Goal: Use online tool/utility: Utilize a website feature to perform a specific function

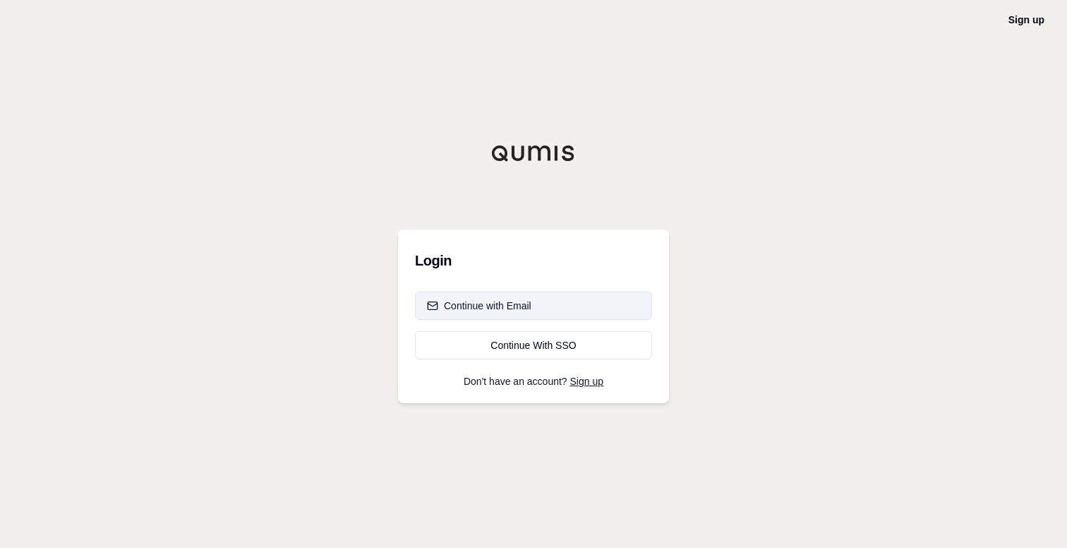
click at [482, 304] on div "Continue with Email" at bounding box center [479, 306] width 104 height 14
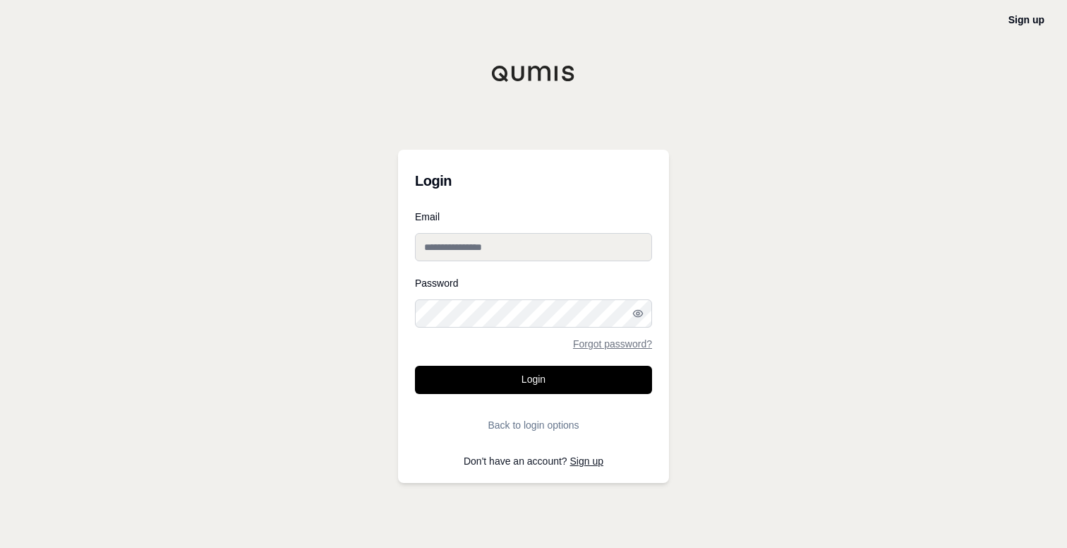
click at [514, 251] on input "Email" at bounding box center [533, 247] width 237 height 28
type input "**********"
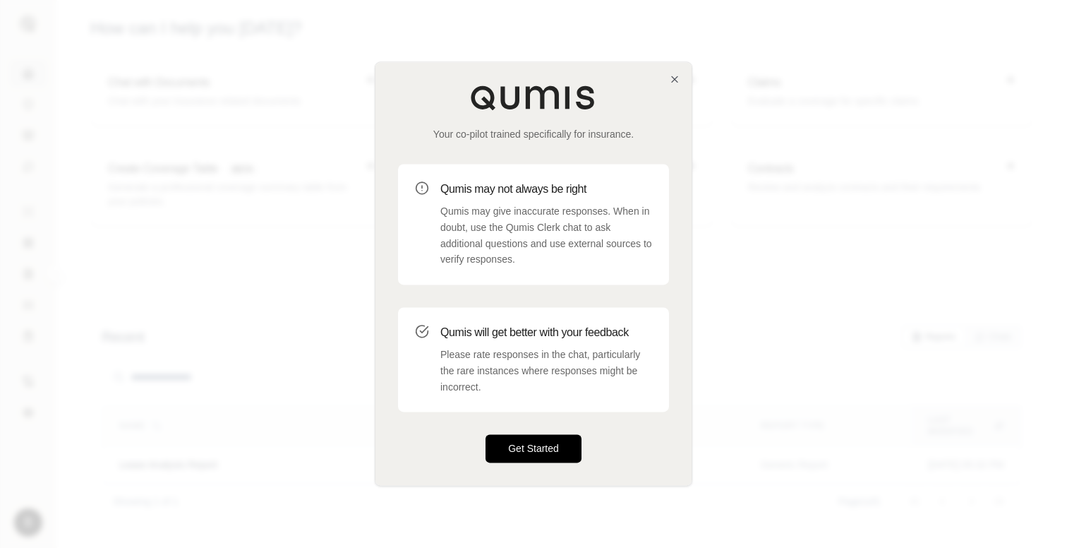
click at [541, 452] on button "Get Started" at bounding box center [534, 449] width 96 height 28
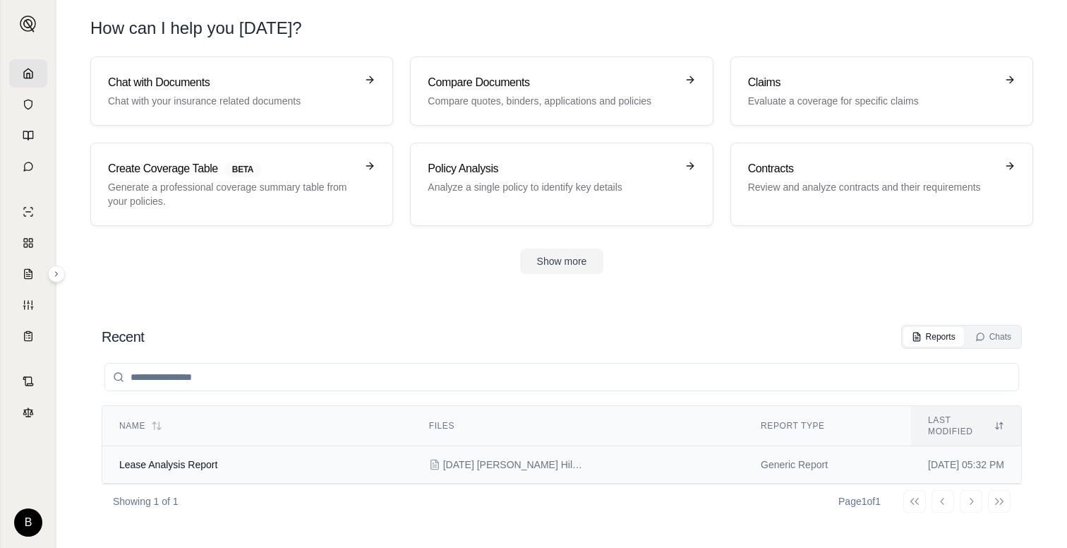
click at [164, 459] on span "Lease Analysis Report" at bounding box center [168, 464] width 98 height 11
click at [176, 80] on h3 "Chat with Documents" at bounding box center [232, 82] width 248 height 17
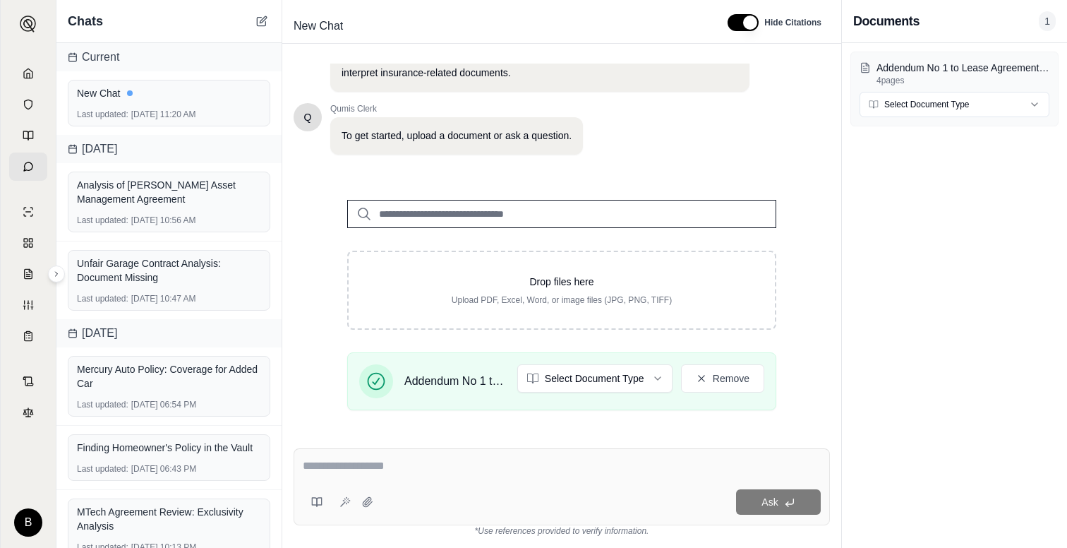
scroll to position [51, 0]
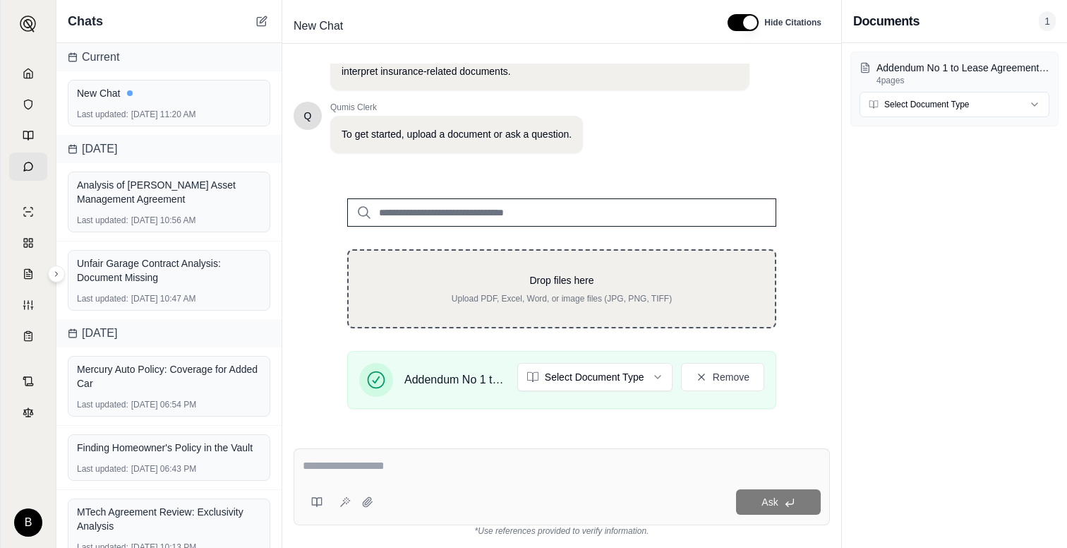
drag, startPoint x: 460, startPoint y: 272, endPoint x: 440, endPoint y: 277, distance: 19.7
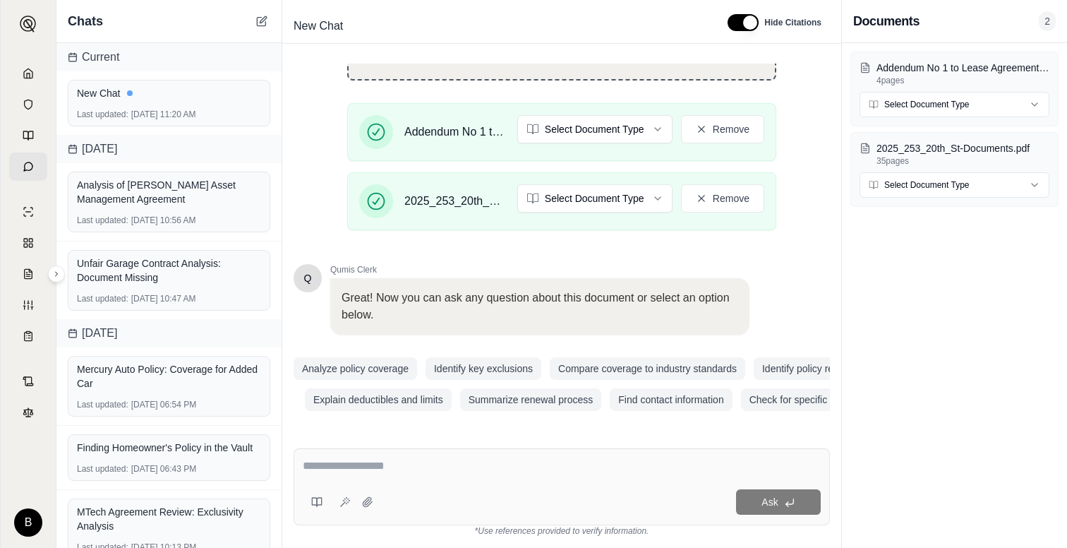
scroll to position [311, 0]
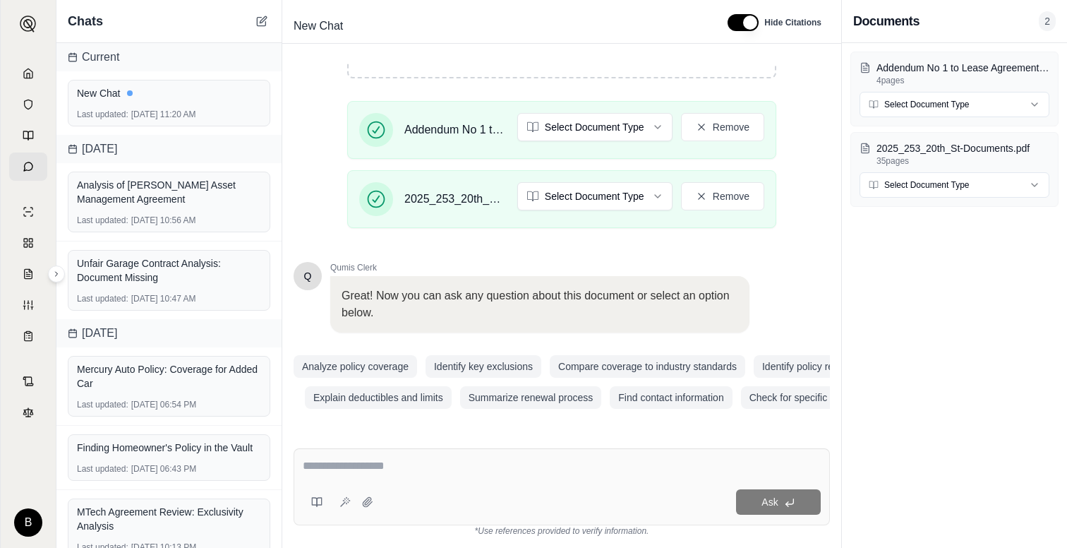
click at [323, 471] on textarea at bounding box center [562, 465] width 518 height 17
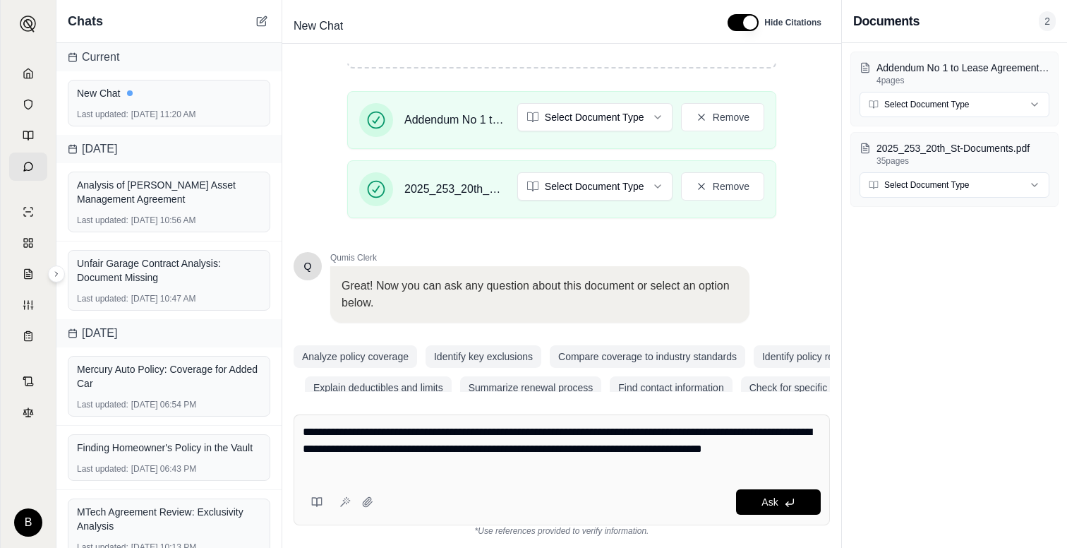
type textarea "**********"
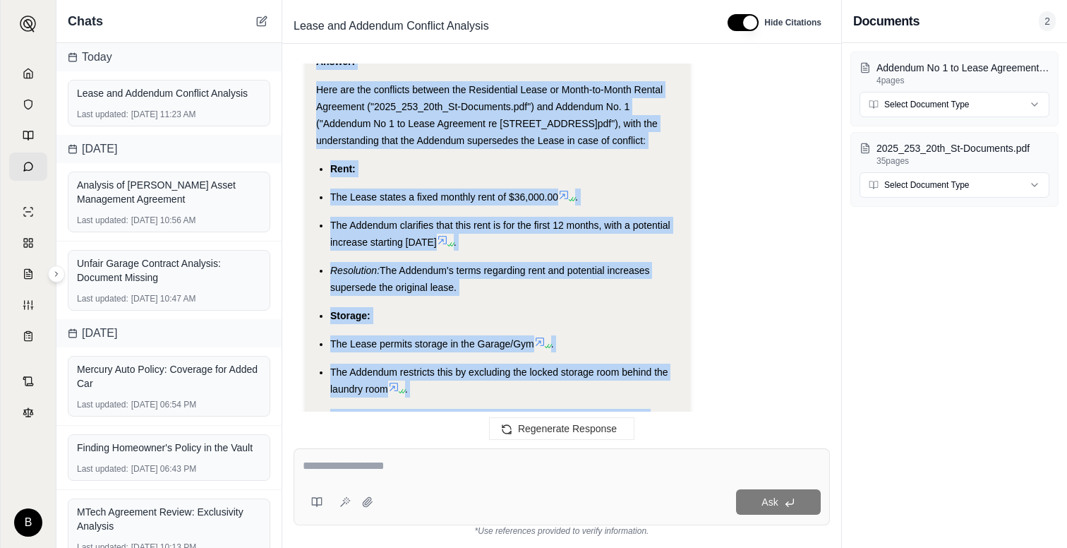
scroll to position [2588, 0]
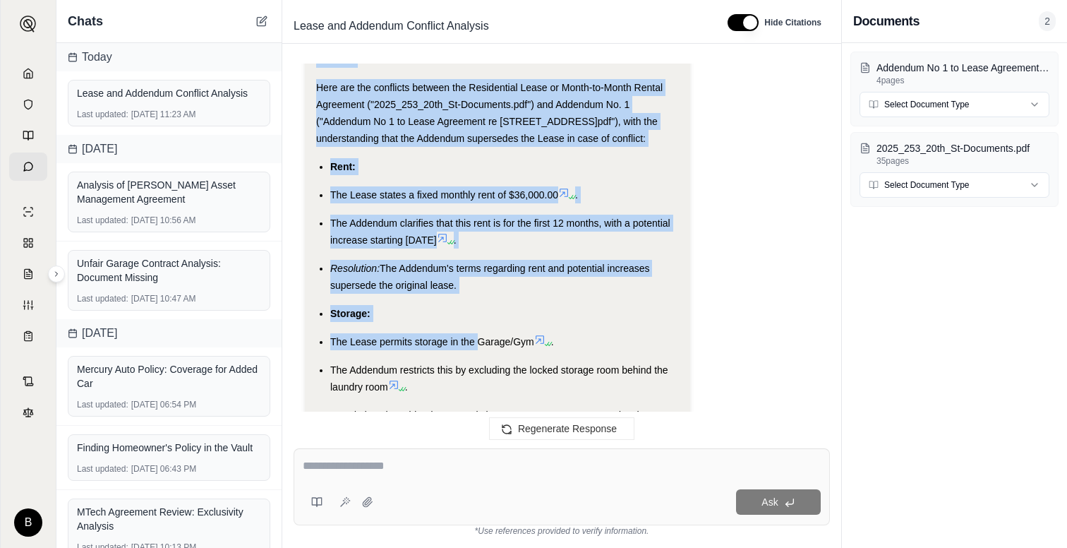
drag, startPoint x: 322, startPoint y: 80, endPoint x: 477, endPoint y: 342, distance: 305.1
click at [388, 158] on div "Rent:" at bounding box center [504, 166] width 349 height 17
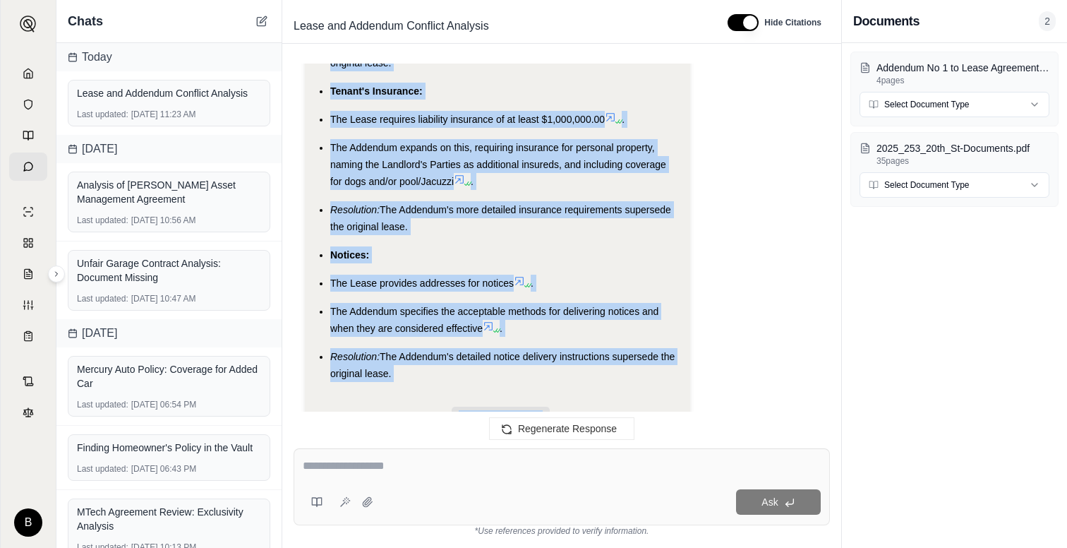
scroll to position [2997, 0]
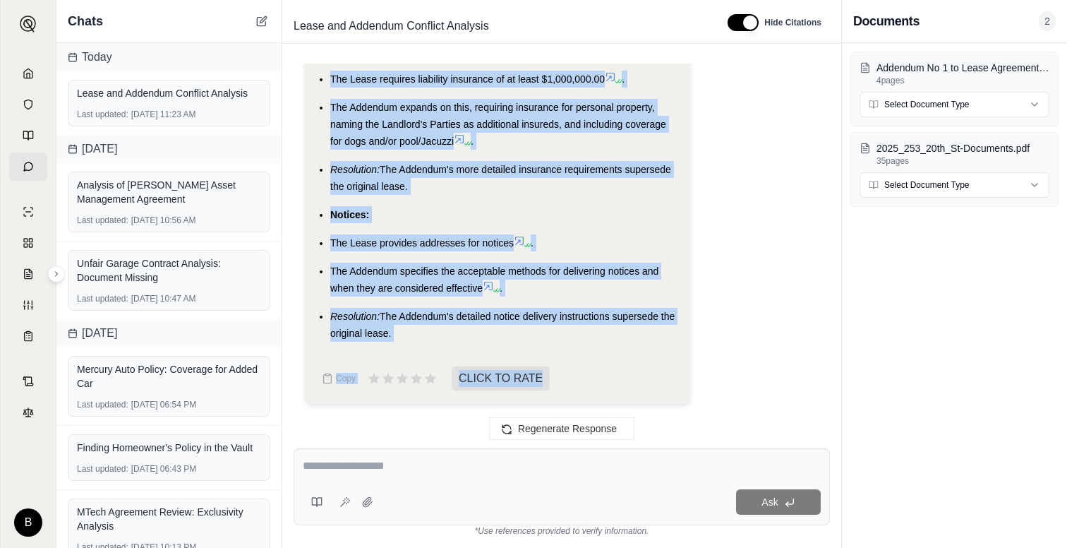
drag, startPoint x: 320, startPoint y: 206, endPoint x: 402, endPoint y: 335, distance: 152.3
click at [402, 335] on ul "Rent: The Lease states a fixed monthly rent of $36,000.00 . The Addendum clarif…" at bounding box center [497, 45] width 363 height 593
copy ul "Rent: The Lease states a fixed monthly rent of $36,000.00 . The Addendum clarif…"
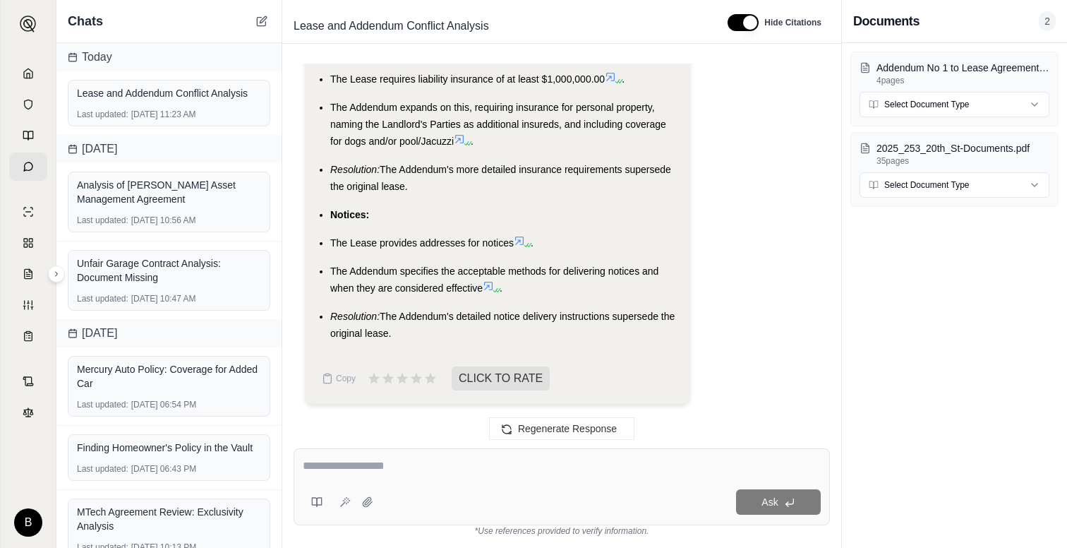
click at [332, 464] on textarea at bounding box center [562, 465] width 518 height 17
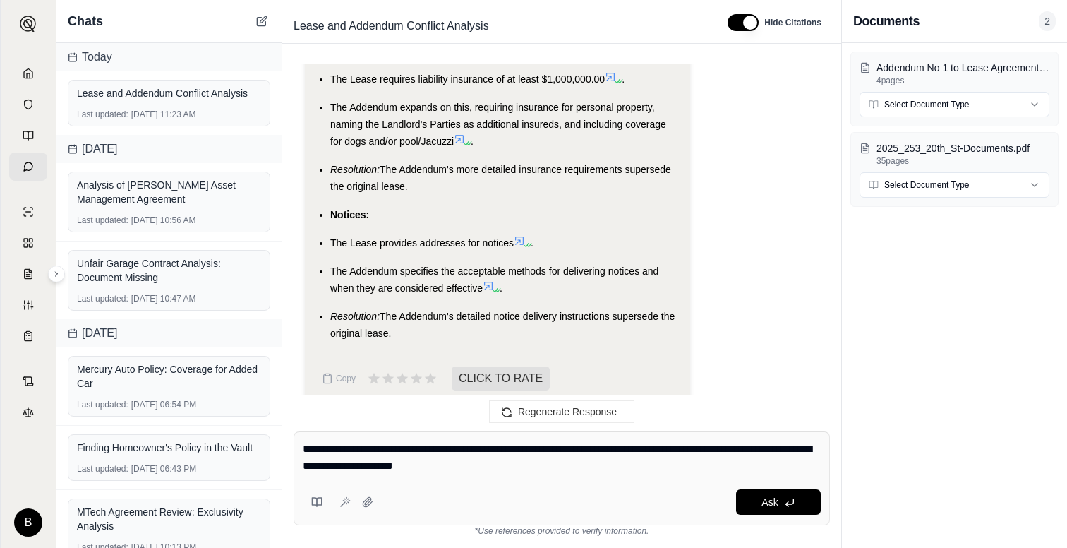
type textarea "**********"
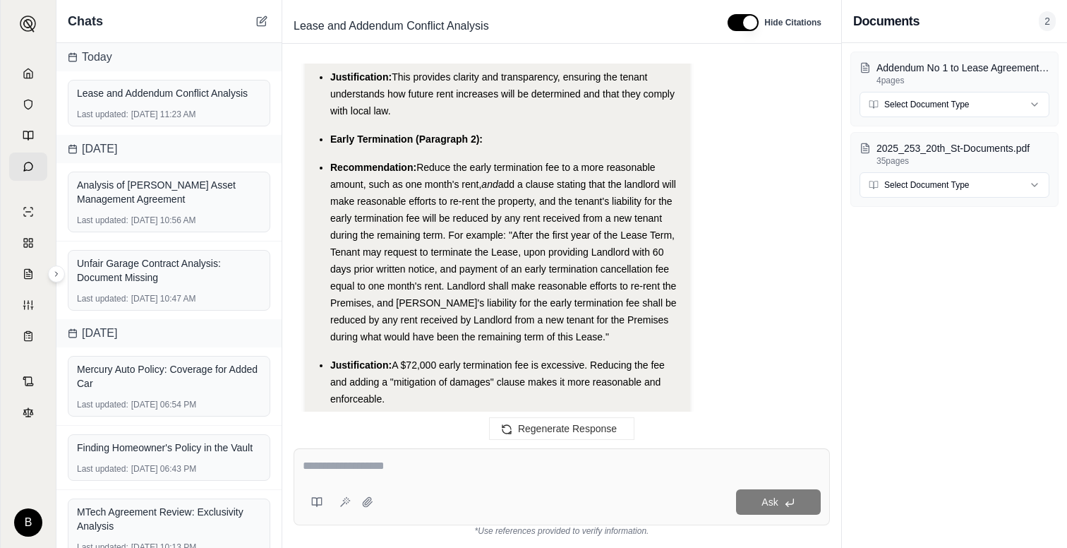
scroll to position [4995, 0]
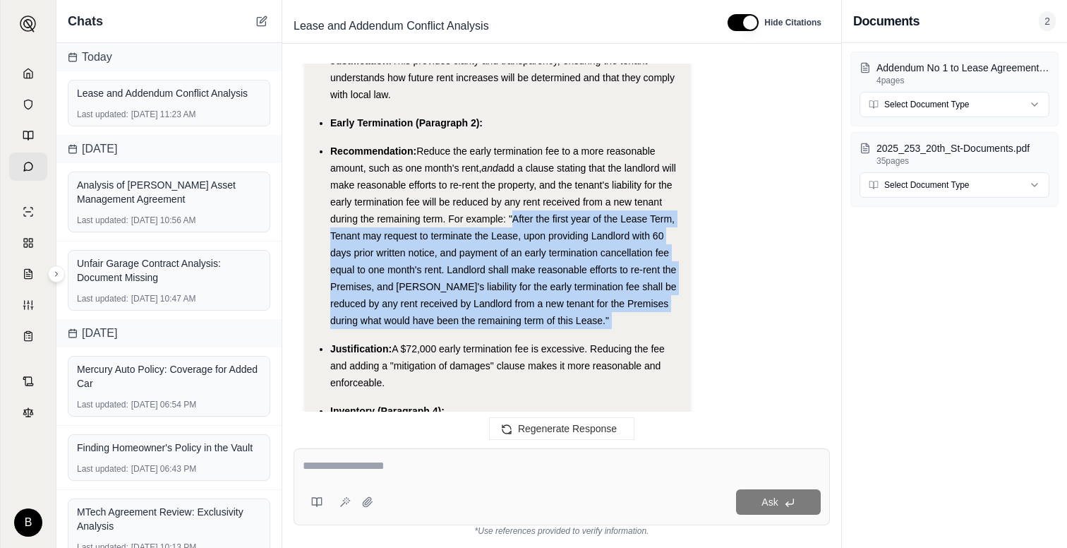
drag, startPoint x: 508, startPoint y: 165, endPoint x: 580, endPoint y: 279, distance: 134.2
click at [580, 279] on ul "Rent Increase (Paragraph 1): Recommendation: Replace "as permitted under applic…" at bounding box center [497, 396] width 363 height 1005
copy ul ""After the first year of the Lease Term, Tenant may request to terminate the Le…"
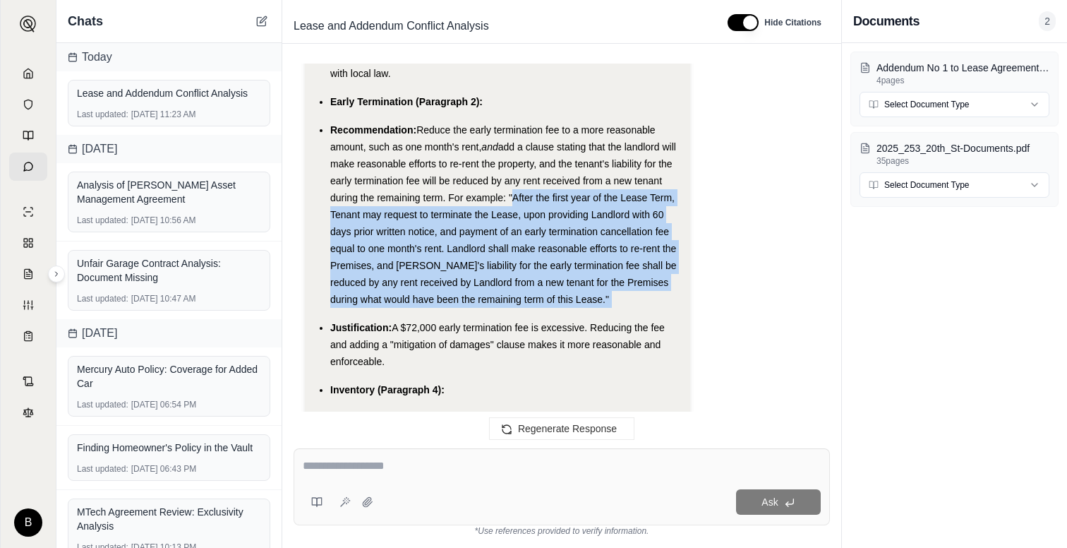
scroll to position [5012, 0]
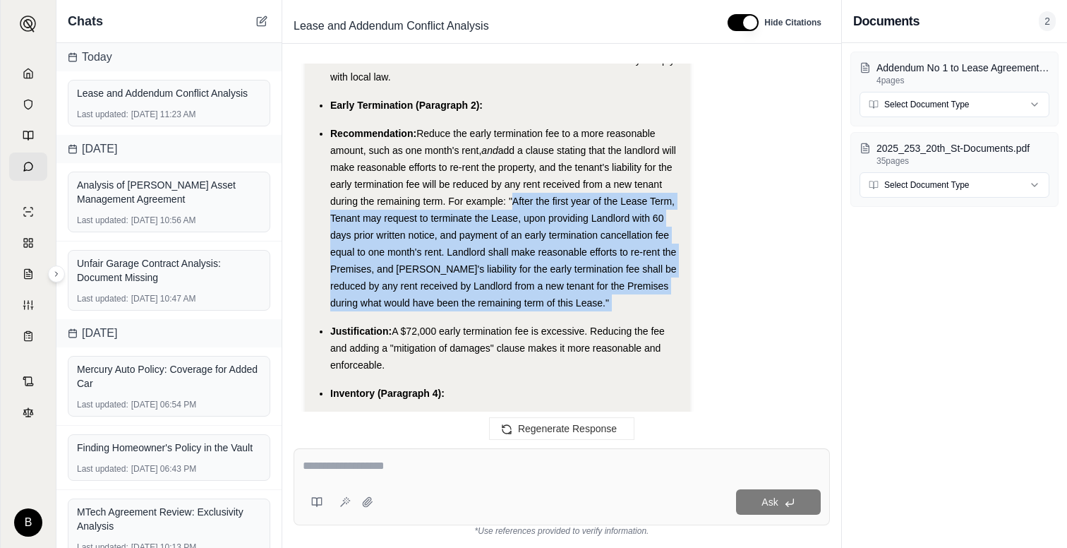
click at [489, 163] on span "add a clause stating that the landlord will make reasonable efforts to re-rent …" at bounding box center [503, 227] width 347 height 164
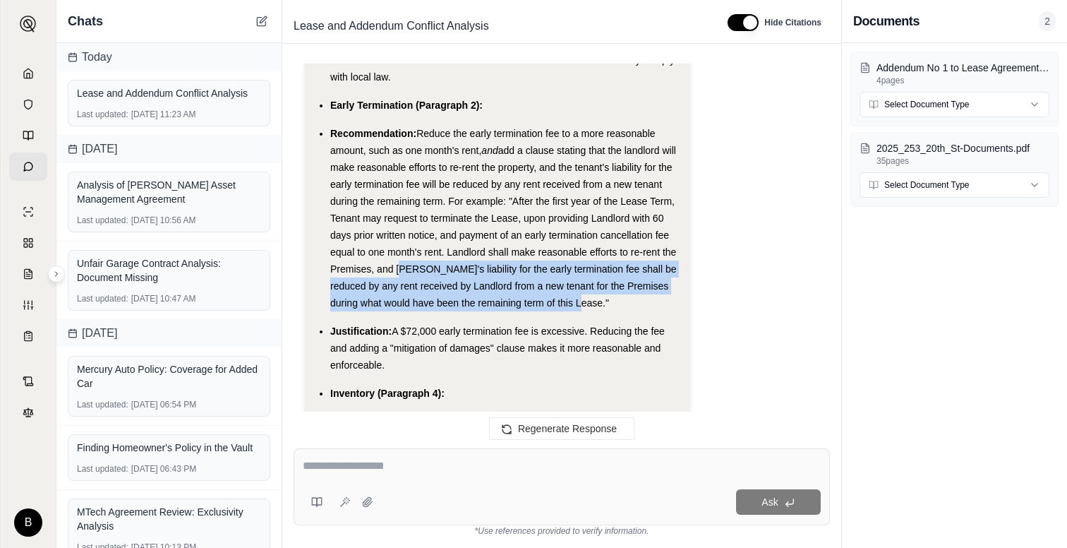
drag, startPoint x: 397, startPoint y: 216, endPoint x: 560, endPoint y: 253, distance: 167.1
click at [560, 253] on div "Recommendation: Reduce the early termination fee to a more reasonable amount, s…" at bounding box center [504, 218] width 349 height 186
copy span "Tenant's liability for the early termination fee shall be reduced by any rent r…"
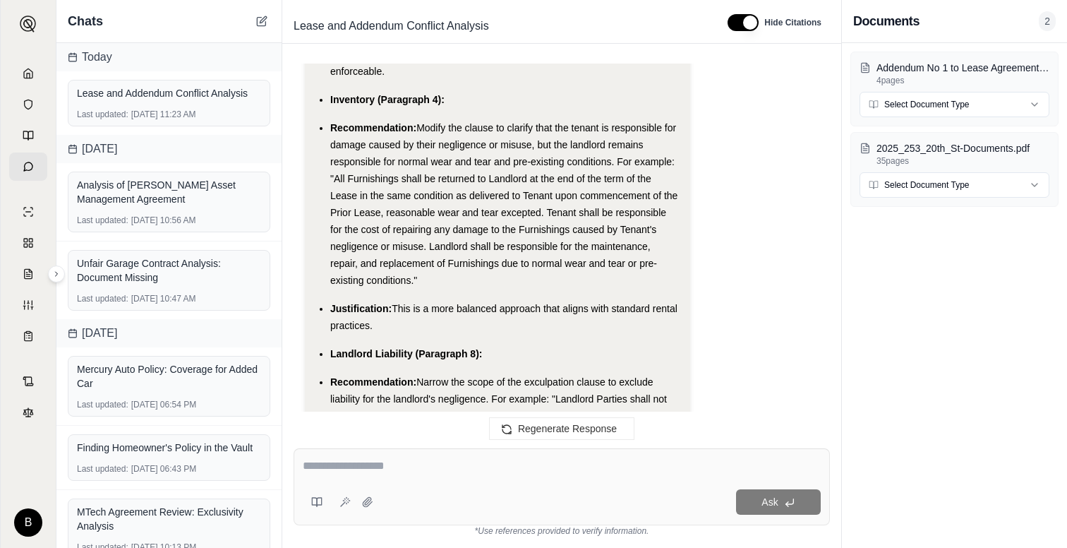
scroll to position [5309, 0]
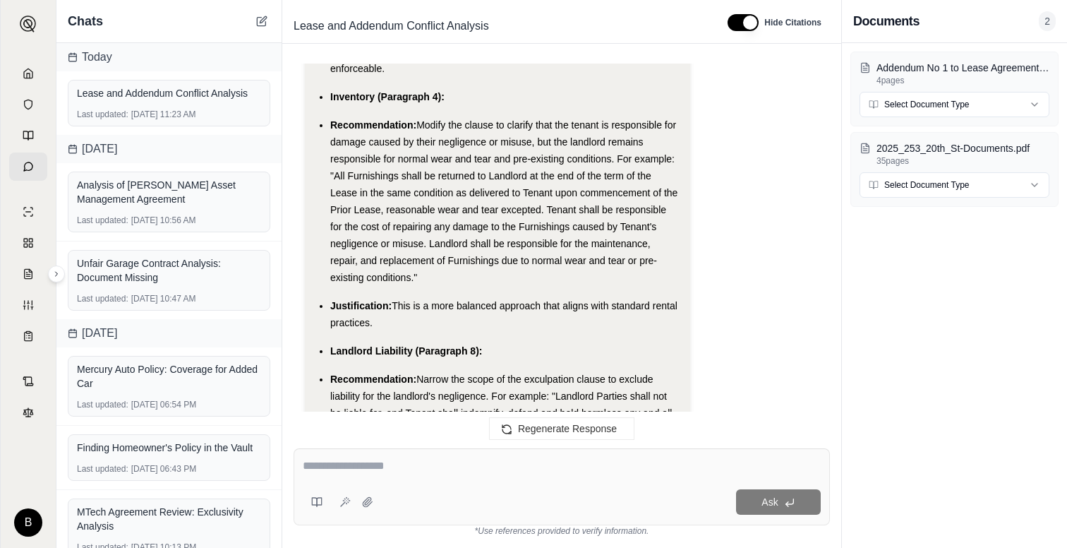
drag, startPoint x: 332, startPoint y: 122, endPoint x: 425, endPoint y: 226, distance: 139.5
click at [425, 226] on div "Recommendation: Modify the clause to clarify that the tenant is responsible for…" at bounding box center [504, 200] width 349 height 169
copy span "All Furnishings shall be returned to Landlord at the end of the term of the Lea…"
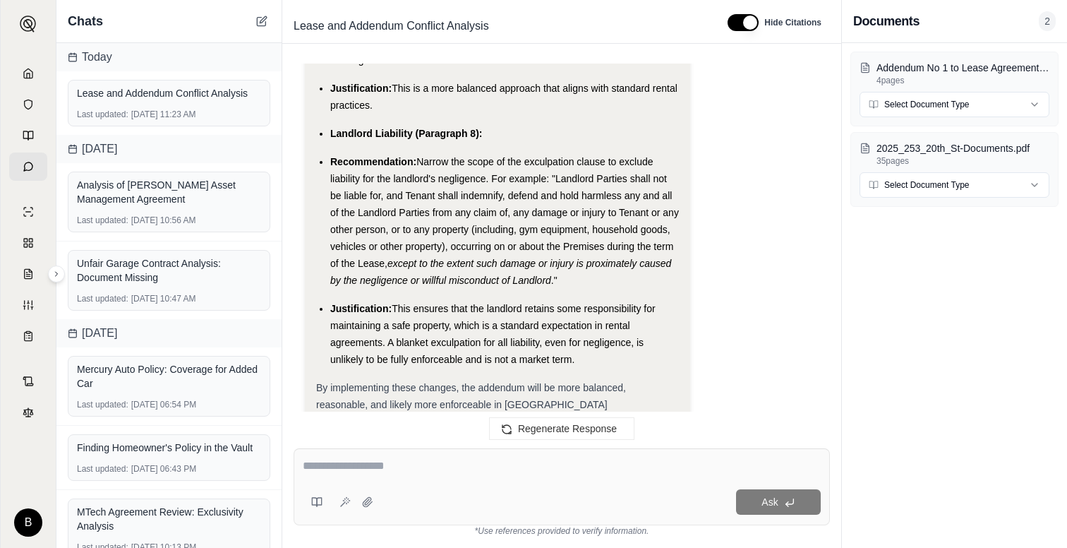
scroll to position [5547, 0]
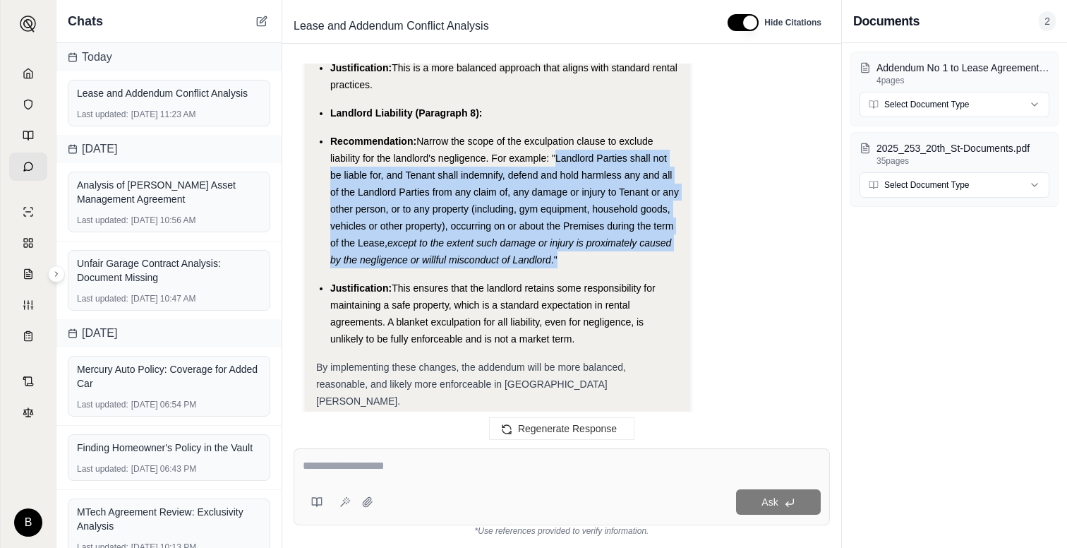
drag, startPoint x: 551, startPoint y: 106, endPoint x: 591, endPoint y: 211, distance: 112.4
click at [591, 211] on div "Recommendation: Narrow the scope of the exculpation clause to exclude liability…" at bounding box center [504, 201] width 349 height 136
copy div ""Landlord Parties shall not be liable for, and Tenant shall indemnify, defend a…"
